Goal: Task Accomplishment & Management: Use online tool/utility

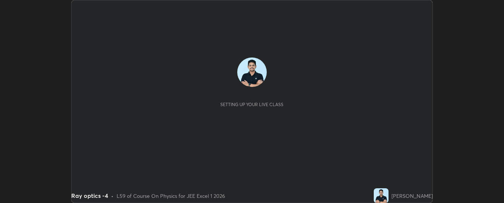
scroll to position [203, 503]
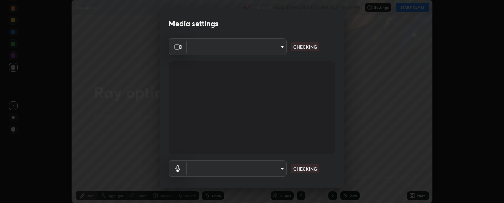
type input "33bb49e09bcfbb4316c4890d77ad60ffd3795cdb709f4857747982be22fbf515"
type input "communications"
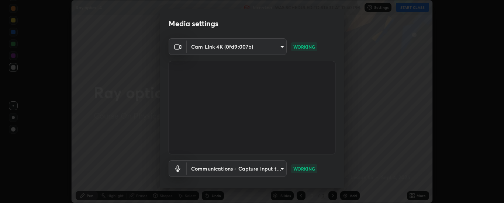
scroll to position [39, 0]
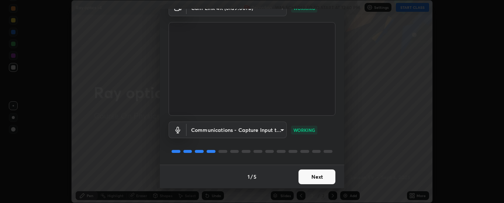
click at [311, 175] on button "Next" at bounding box center [316, 177] width 37 height 15
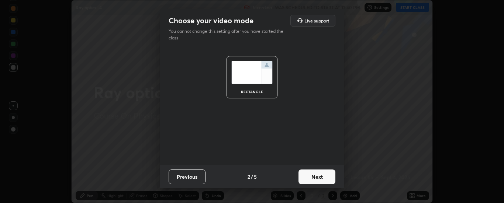
click at [312, 177] on button "Next" at bounding box center [316, 177] width 37 height 15
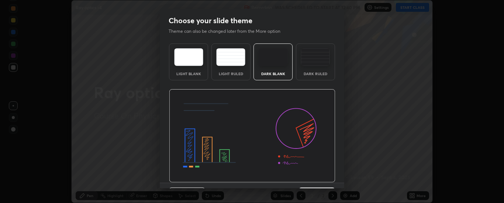
scroll to position [18, 0]
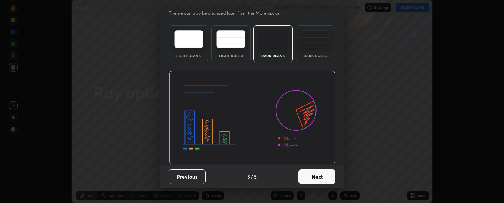
click at [309, 177] on button "Next" at bounding box center [316, 177] width 37 height 15
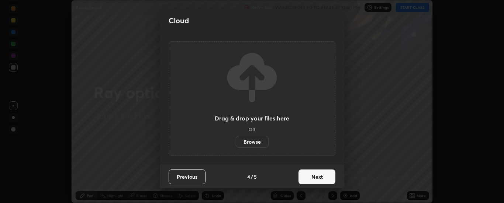
scroll to position [0, 0]
click at [312, 177] on button "Next" at bounding box center [316, 177] width 37 height 15
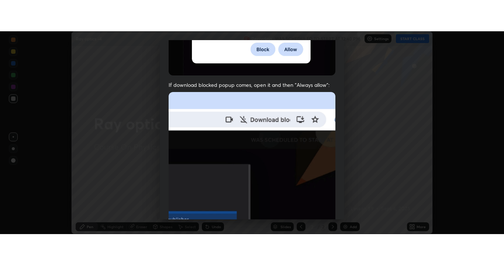
scroll to position [189, 0]
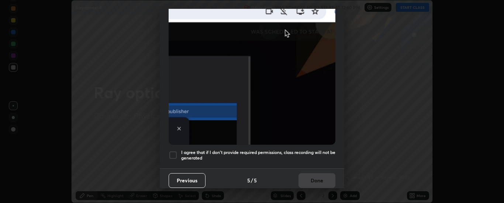
click at [172, 152] on div at bounding box center [172, 155] width 9 height 9
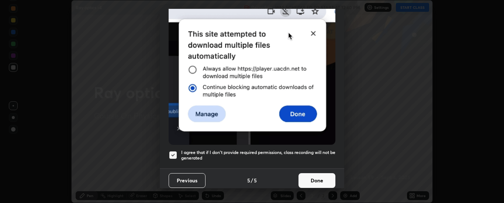
click at [315, 174] on button "Done" at bounding box center [316, 180] width 37 height 15
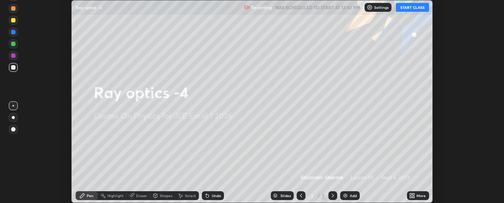
click at [412, 194] on icon at bounding box center [412, 196] width 6 height 6
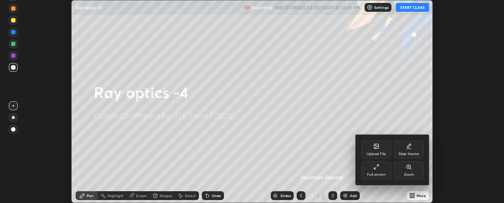
click at [366, 169] on div "Full screen" at bounding box center [375, 170] width 29 height 18
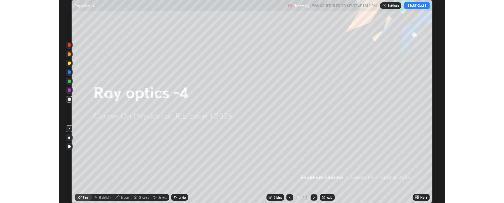
scroll to position [265, 504]
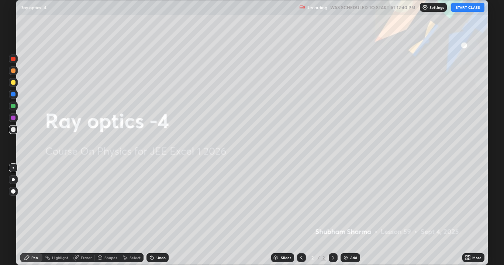
click at [463, 7] on button "START CLASS" at bounding box center [467, 7] width 33 height 9
click at [350, 203] on div "Add" at bounding box center [353, 258] width 7 height 4
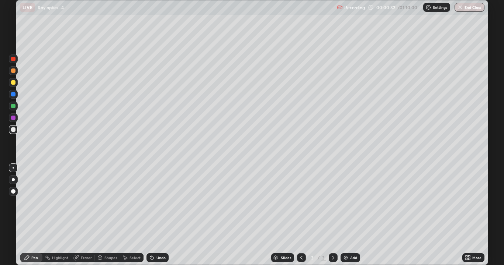
click at [297, 203] on div at bounding box center [301, 258] width 9 height 9
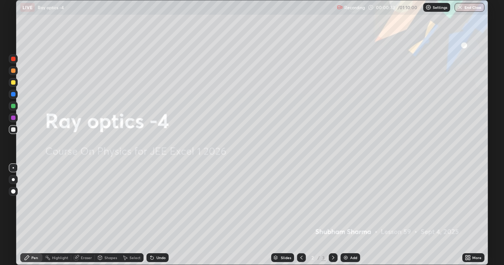
click at [348, 203] on div "Add" at bounding box center [350, 258] width 20 height 9
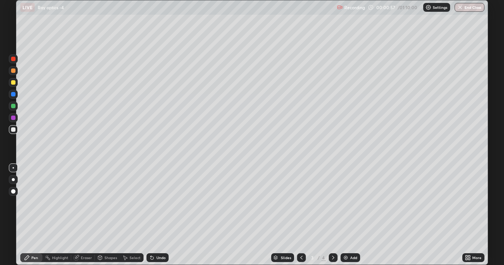
click at [85, 203] on div "Eraser" at bounding box center [86, 258] width 11 height 4
click at [13, 203] on icon at bounding box center [13, 233] width 6 height 6
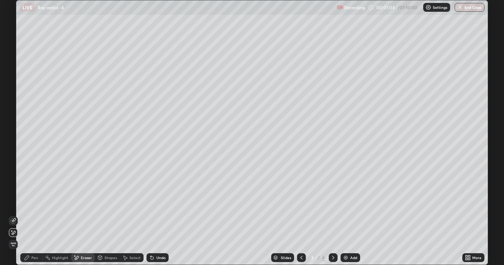
click at [331, 203] on icon at bounding box center [333, 258] width 6 height 6
click at [36, 203] on div "Pen" at bounding box center [34, 258] width 7 height 4
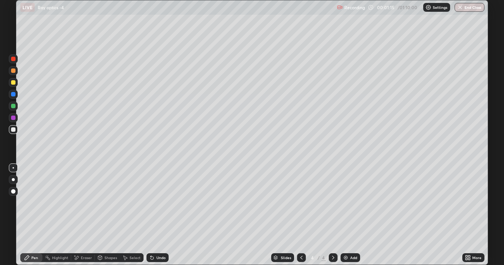
click at [113, 203] on div "Shapes" at bounding box center [110, 258] width 13 height 4
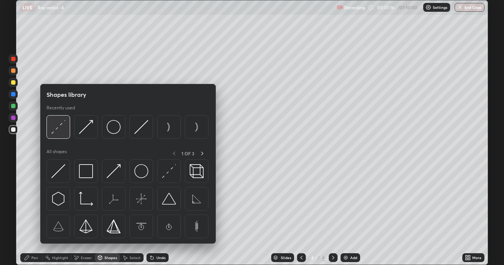
click at [59, 130] on img at bounding box center [58, 127] width 14 height 14
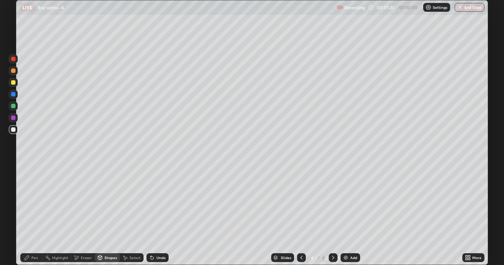
click at [30, 203] on icon at bounding box center [27, 258] width 6 height 6
click at [164, 203] on div "Undo" at bounding box center [160, 258] width 9 height 4
click at [154, 203] on div "Undo" at bounding box center [157, 258] width 22 height 9
click at [153, 203] on div "Undo" at bounding box center [157, 258] width 22 height 9
click at [158, 203] on div "Undo" at bounding box center [157, 258] width 22 height 9
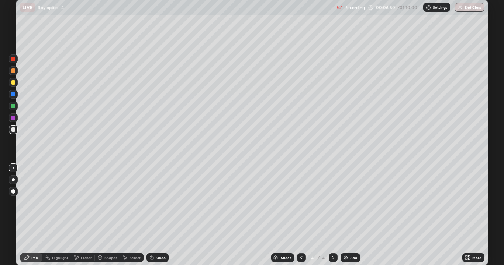
click at [79, 203] on div "Eraser" at bounding box center [83, 258] width 24 height 9
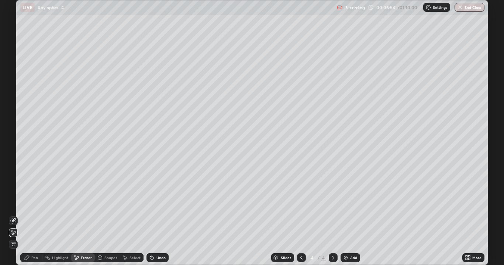
click at [152, 203] on icon at bounding box center [151, 258] width 3 height 3
click at [31, 203] on div "Pen" at bounding box center [31, 258] width 22 height 9
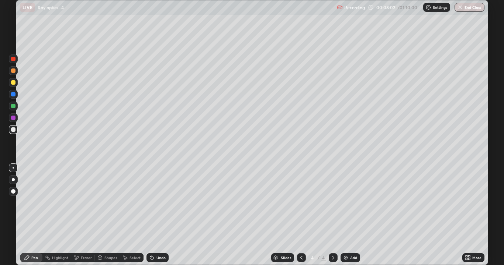
click at [159, 203] on div "Undo" at bounding box center [157, 258] width 22 height 9
click at [158, 203] on div "Undo" at bounding box center [157, 258] width 22 height 9
click at [159, 203] on div "Undo" at bounding box center [160, 258] width 9 height 4
click at [161, 203] on div "Undo" at bounding box center [157, 258] width 22 height 9
click at [157, 203] on div "Undo" at bounding box center [160, 258] width 9 height 4
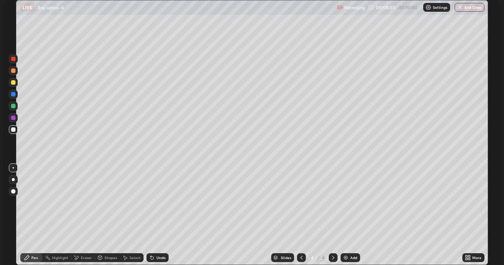
click at [154, 203] on div "Undo" at bounding box center [157, 258] width 22 height 9
click at [353, 203] on div "Add" at bounding box center [353, 258] width 7 height 4
click at [87, 203] on div "Eraser" at bounding box center [86, 258] width 11 height 4
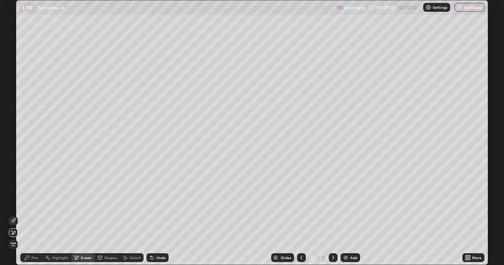
click at [33, 203] on div "Pen" at bounding box center [34, 258] width 7 height 4
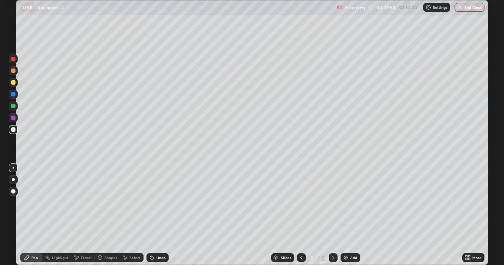
click at [156, 203] on div "Undo" at bounding box center [157, 258] width 22 height 9
click at [162, 203] on div "Undo" at bounding box center [155, 258] width 25 height 15
click at [156, 203] on div "Undo" at bounding box center [160, 258] width 9 height 4
click at [157, 203] on div "Undo" at bounding box center [160, 258] width 9 height 4
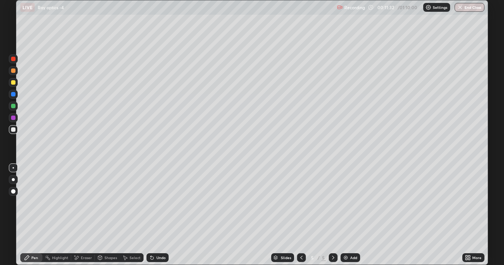
click at [162, 203] on div "Undo" at bounding box center [160, 258] width 9 height 4
click at [161, 203] on div "Undo" at bounding box center [160, 258] width 9 height 4
click at [160, 203] on div "Undo" at bounding box center [160, 258] width 9 height 4
click at [76, 203] on icon at bounding box center [77, 258] width 4 height 4
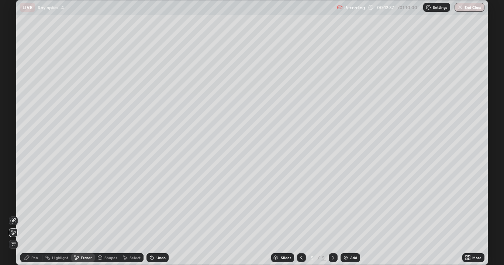
click at [32, 203] on div "Pen" at bounding box center [34, 258] width 7 height 4
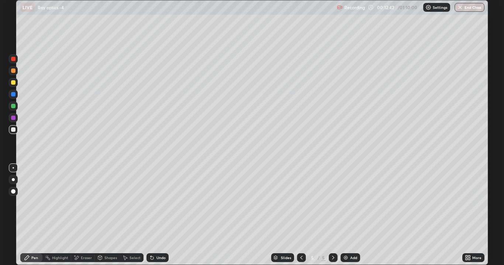
click at [153, 203] on icon at bounding box center [152, 258] width 6 height 6
click at [154, 203] on div "Undo" at bounding box center [157, 258] width 22 height 9
click at [152, 203] on icon at bounding box center [152, 258] width 6 height 6
click at [156, 203] on div "Undo" at bounding box center [160, 258] width 9 height 4
click at [160, 203] on div "Undo" at bounding box center [160, 258] width 9 height 4
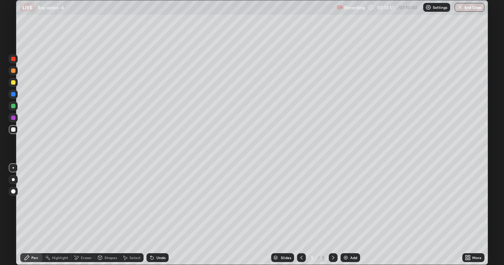
click at [161, 203] on div "Undo" at bounding box center [160, 258] width 9 height 4
click at [157, 203] on div "Undo" at bounding box center [160, 258] width 9 height 4
click at [353, 203] on div "Add" at bounding box center [353, 258] width 7 height 4
click at [113, 203] on div "Shapes" at bounding box center [107, 258] width 25 height 9
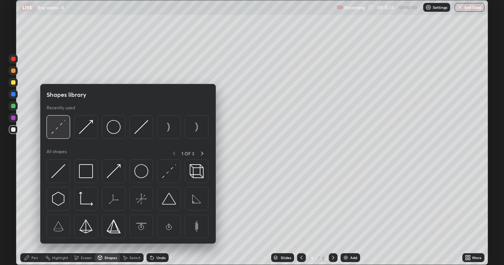
click at [60, 130] on img at bounding box center [58, 127] width 14 height 14
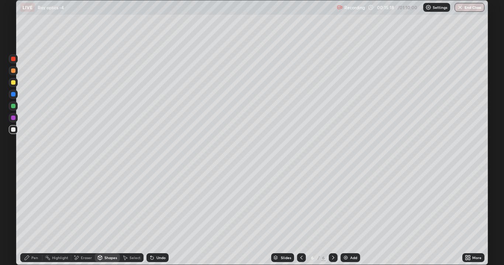
click at [35, 203] on div "Pen" at bounding box center [34, 258] width 7 height 4
click at [154, 203] on div "Undo" at bounding box center [157, 258] width 22 height 9
click at [156, 203] on div "Undo" at bounding box center [160, 258] width 9 height 4
click at [158, 203] on div "Undo" at bounding box center [160, 258] width 9 height 4
click at [301, 203] on icon at bounding box center [301, 258] width 6 height 6
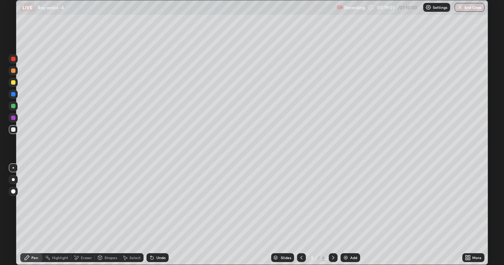
click at [330, 203] on icon at bounding box center [333, 258] width 6 height 6
click at [298, 203] on icon at bounding box center [301, 258] width 6 height 6
click at [334, 203] on icon at bounding box center [333, 258] width 6 height 6
click at [157, 203] on div "Undo" at bounding box center [160, 258] width 9 height 4
click at [303, 203] on div at bounding box center [301, 258] width 9 height 9
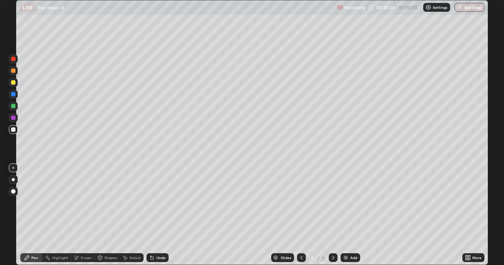
click at [332, 203] on icon at bounding box center [333, 258] width 6 height 6
click at [160, 203] on div "Undo" at bounding box center [160, 258] width 9 height 4
click at [164, 203] on div "Undo" at bounding box center [157, 258] width 22 height 9
click at [300, 203] on icon at bounding box center [301, 258] width 6 height 6
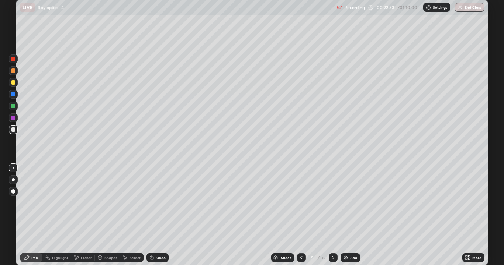
click at [300, 203] on icon at bounding box center [301, 258] width 6 height 6
click at [302, 203] on icon at bounding box center [301, 258] width 6 height 6
click at [335, 203] on icon at bounding box center [333, 258] width 6 height 6
click at [332, 203] on icon at bounding box center [333, 258] width 2 height 4
click at [331, 203] on icon at bounding box center [333, 258] width 6 height 6
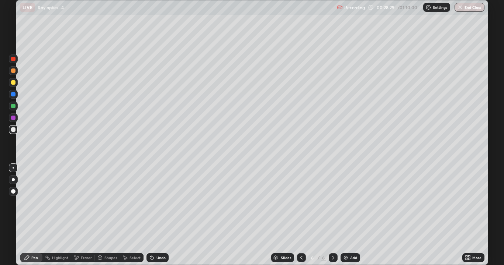
click at [159, 203] on div "Undo" at bounding box center [160, 258] width 9 height 4
click at [161, 203] on div "Undo" at bounding box center [160, 258] width 9 height 4
click at [158, 203] on div "Undo" at bounding box center [157, 258] width 22 height 9
click at [158, 203] on div "Undo" at bounding box center [160, 258] width 9 height 4
click at [157, 203] on div "Undo" at bounding box center [157, 258] width 22 height 9
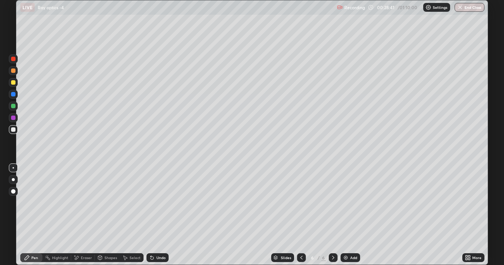
click at [157, 203] on div "Undo" at bounding box center [157, 258] width 22 height 9
click at [159, 203] on div "Undo" at bounding box center [160, 258] width 9 height 4
click at [161, 203] on div "Undo" at bounding box center [160, 258] width 9 height 4
click at [351, 203] on div "Add" at bounding box center [353, 258] width 7 height 4
click at [156, 203] on div "Undo" at bounding box center [160, 258] width 9 height 4
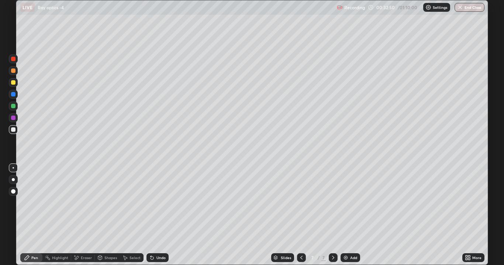
click at [105, 203] on div "Shapes" at bounding box center [110, 258] width 13 height 4
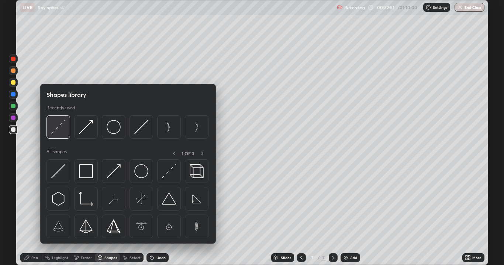
click at [58, 128] on img at bounding box center [58, 127] width 14 height 14
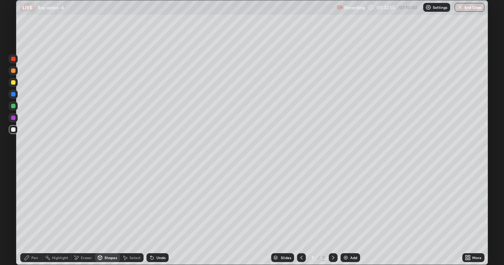
click at [31, 203] on div "Pen" at bounding box center [34, 258] width 7 height 4
click at [14, 83] on div at bounding box center [13, 82] width 4 height 4
click at [154, 203] on div "Undo" at bounding box center [157, 258] width 22 height 9
click at [104, 203] on div "Shapes" at bounding box center [107, 258] width 25 height 9
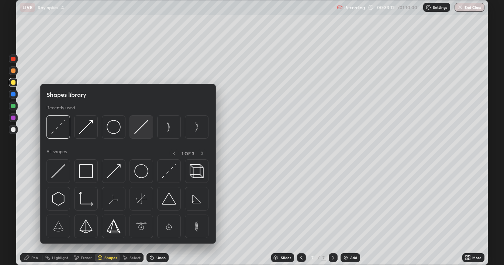
click at [140, 132] on img at bounding box center [141, 127] width 14 height 14
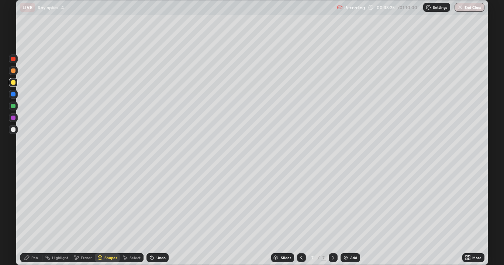
click at [31, 203] on div "Pen" at bounding box center [34, 258] width 7 height 4
click at [130, 203] on div "Select" at bounding box center [134, 258] width 11 height 4
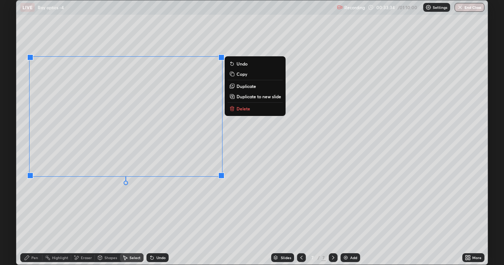
click at [239, 74] on p "Copy" at bounding box center [241, 74] width 11 height 6
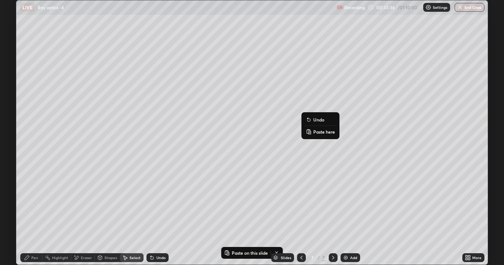
click at [319, 132] on p "Paste here" at bounding box center [324, 132] width 22 height 6
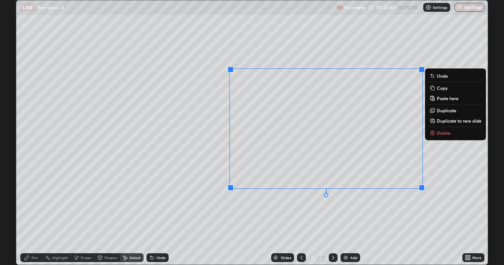
click at [28, 203] on icon at bounding box center [27, 258] width 4 height 4
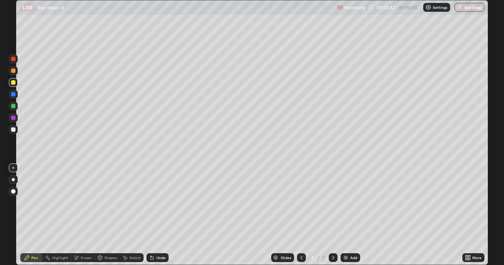
click at [82, 203] on div "Eraser" at bounding box center [86, 258] width 11 height 4
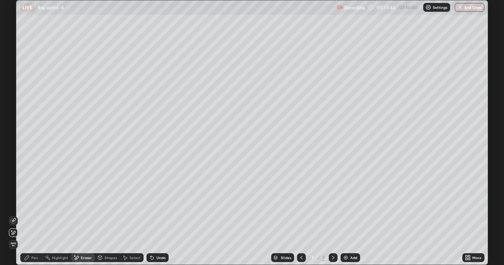
click at [12, 203] on icon at bounding box center [13, 221] width 6 height 6
click at [28, 203] on icon at bounding box center [27, 258] width 4 height 4
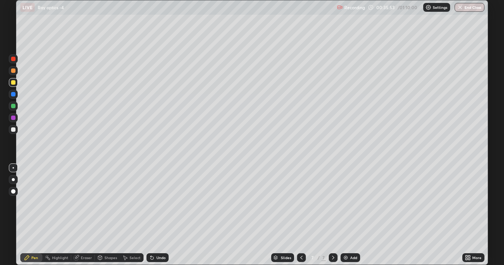
click at [105, 203] on div "Shapes" at bounding box center [110, 258] width 13 height 4
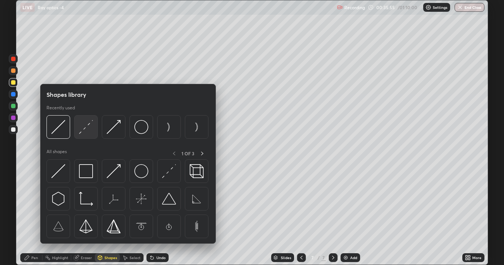
click at [86, 129] on img at bounding box center [86, 127] width 14 height 14
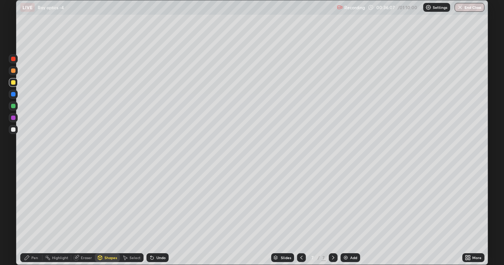
click at [154, 203] on div "Undo" at bounding box center [157, 258] width 22 height 9
click at [158, 203] on div "Undo" at bounding box center [160, 258] width 9 height 4
click at [29, 203] on icon at bounding box center [27, 258] width 6 height 6
click at [17, 130] on div at bounding box center [13, 129] width 9 height 9
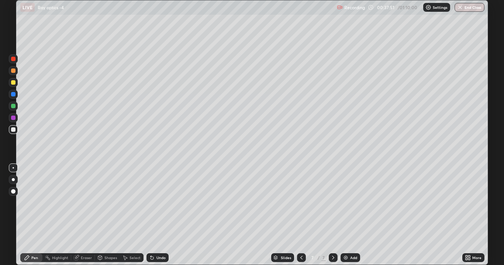
click at [151, 203] on div "Undo" at bounding box center [157, 258] width 22 height 9
click at [152, 203] on icon at bounding box center [152, 258] width 6 height 6
click at [154, 203] on icon at bounding box center [152, 258] width 6 height 6
click at [152, 203] on icon at bounding box center [152, 258] width 6 height 6
click at [149, 203] on icon at bounding box center [152, 258] width 6 height 6
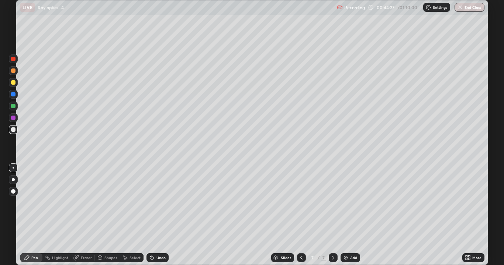
click at [86, 203] on div "Eraser" at bounding box center [86, 258] width 11 height 4
click at [13, 203] on icon at bounding box center [14, 233] width 4 height 4
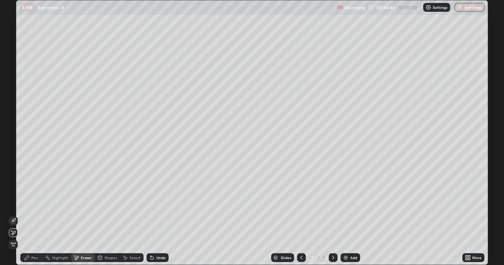
click at [29, 203] on icon at bounding box center [27, 258] width 6 height 6
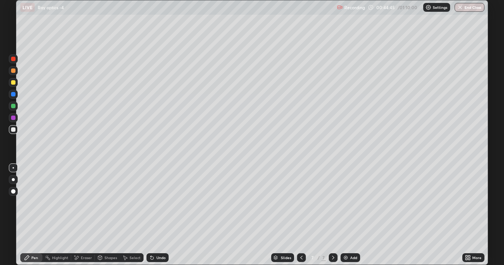
click at [77, 203] on icon at bounding box center [77, 258] width 4 height 4
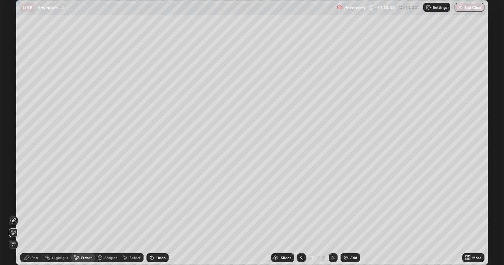
click at [32, 203] on div "Pen" at bounding box center [31, 258] width 22 height 9
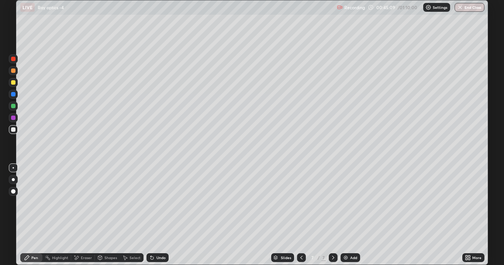
click at [76, 203] on icon at bounding box center [77, 258] width 4 height 4
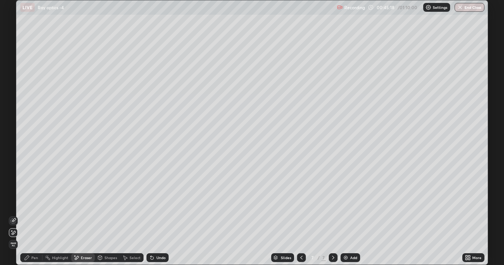
click at [348, 203] on div "Add" at bounding box center [350, 258] width 20 height 9
click at [300, 203] on icon at bounding box center [301, 258] width 6 height 6
click at [330, 203] on icon at bounding box center [333, 258] width 6 height 6
click at [39, 203] on div "Pen" at bounding box center [31, 258] width 22 height 9
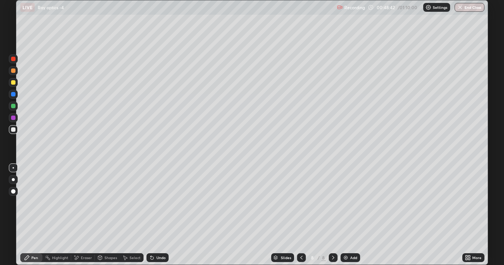
click at [350, 203] on div "Add" at bounding box center [353, 258] width 7 height 4
click at [163, 203] on div "Undo" at bounding box center [160, 258] width 9 height 4
click at [160, 203] on div "Undo" at bounding box center [160, 258] width 9 height 4
click at [161, 203] on div "Undo" at bounding box center [160, 258] width 9 height 4
click at [352, 203] on div "Add" at bounding box center [353, 258] width 7 height 4
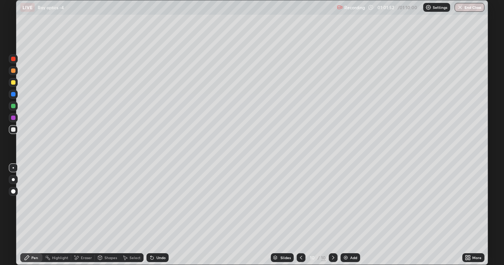
click at [159, 203] on div "Undo" at bounding box center [160, 258] width 9 height 4
click at [99, 203] on icon at bounding box center [100, 258] width 4 height 4
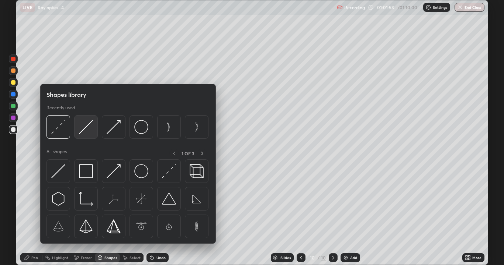
click at [86, 125] on img at bounding box center [86, 127] width 14 height 14
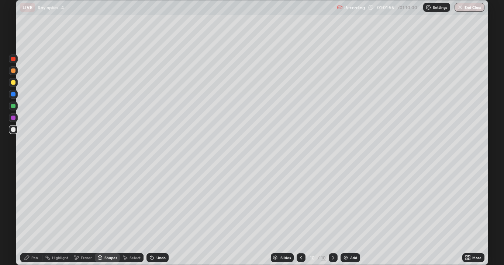
click at [35, 203] on div "Pen" at bounding box center [34, 258] width 7 height 4
click at [152, 203] on icon at bounding box center [152, 258] width 6 height 6
click at [157, 203] on div "Undo" at bounding box center [157, 258] width 22 height 9
click at [154, 203] on div "Undo" at bounding box center [157, 258] width 22 height 9
click at [157, 203] on div "Undo" at bounding box center [160, 258] width 9 height 4
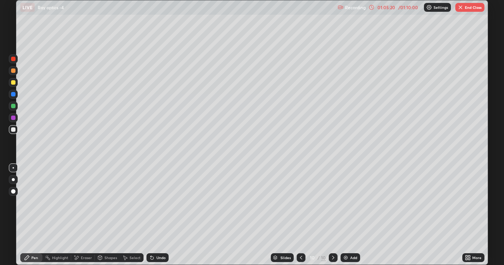
click at [159, 203] on div "Undo" at bounding box center [157, 258] width 22 height 9
click at [162, 203] on div "Undo" at bounding box center [160, 258] width 9 height 4
click at [474, 9] on button "End Class" at bounding box center [469, 7] width 29 height 9
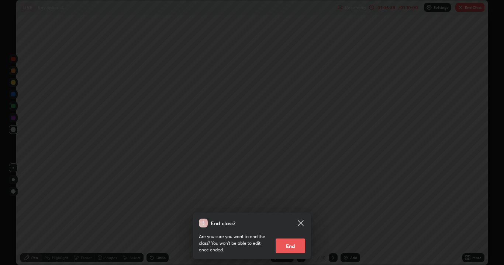
click at [293, 203] on button "End" at bounding box center [289, 246] width 29 height 15
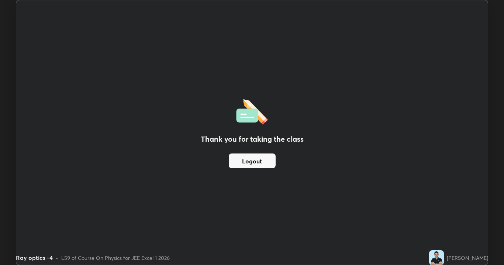
click at [408, 203] on div "Thank you for taking the class Logout" at bounding box center [251, 132] width 471 height 265
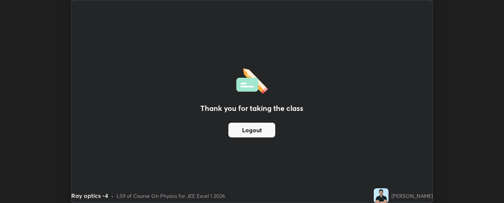
scroll to position [36659, 36358]
